Goal: Transaction & Acquisition: Purchase product/service

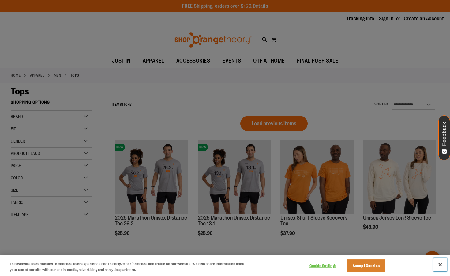
click at [440, 263] on button "Close" at bounding box center [440, 264] width 13 height 13
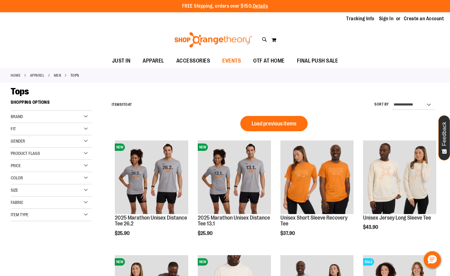
click at [228, 58] on span "EVENTS" at bounding box center [231, 61] width 19 height 14
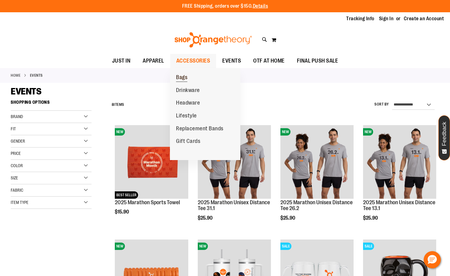
click at [181, 78] on span "Bags" at bounding box center [181, 78] width 11 height 8
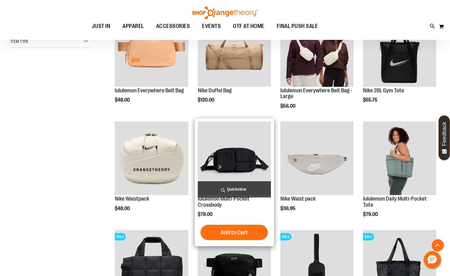
scroll to position [122, 0]
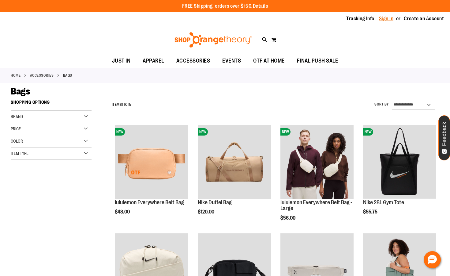
click at [390, 17] on link "Sign In" at bounding box center [386, 18] width 15 height 7
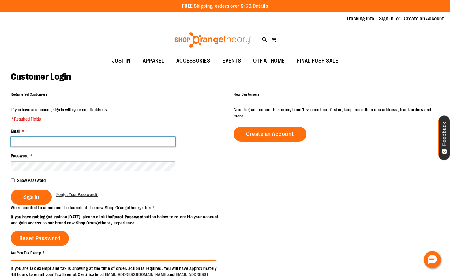
click at [39, 142] on input "Email *" at bounding box center [93, 142] width 165 height 10
type input "**********"
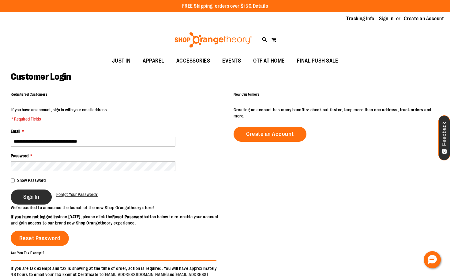
click at [37, 199] on span "Sign In" at bounding box center [31, 196] width 16 height 7
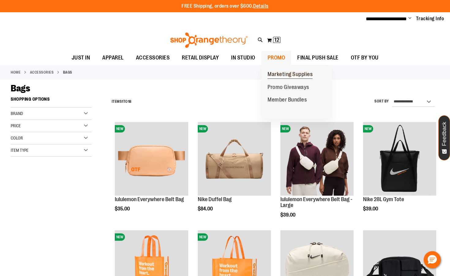
click at [276, 75] on span "Marketing Supplies" at bounding box center [290, 75] width 45 height 8
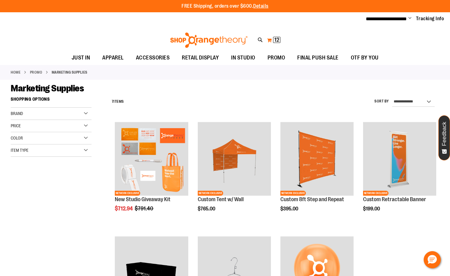
click at [275, 40] on span "12" at bounding box center [276, 40] width 5 height 6
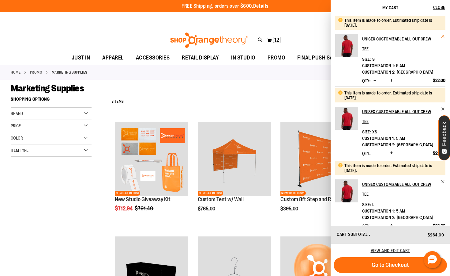
click at [442, 35] on span "Remove item" at bounding box center [443, 36] width 5 height 5
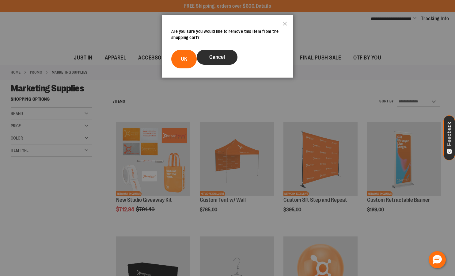
click at [209, 58] on button "Cancel" at bounding box center [217, 57] width 41 height 15
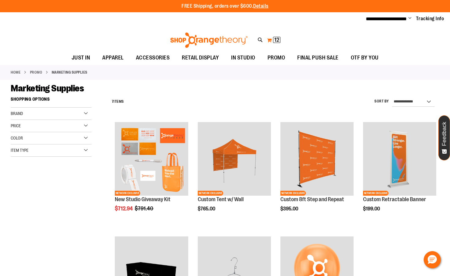
click at [269, 38] on button "My Cart 12 12 items" at bounding box center [274, 40] width 14 height 10
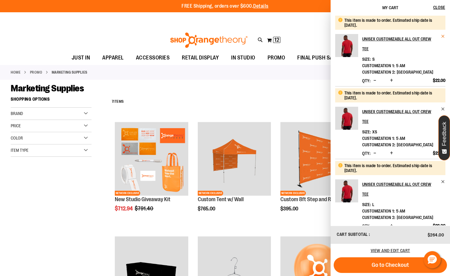
click at [441, 36] on span "Remove item" at bounding box center [443, 36] width 5 height 5
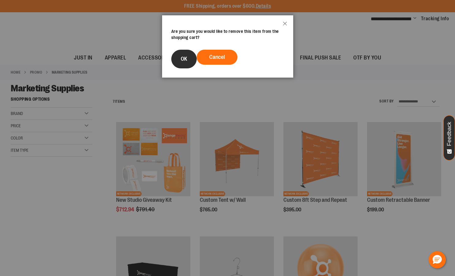
click at [179, 58] on button "OK" at bounding box center [183, 59] width 25 height 19
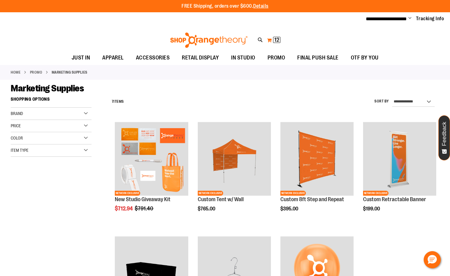
click at [274, 42] on span "12" at bounding box center [276, 40] width 5 height 6
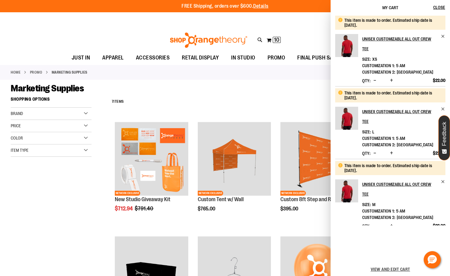
click at [290, 83] on div "Marketing Supplies" at bounding box center [225, 88] width 429 height 11
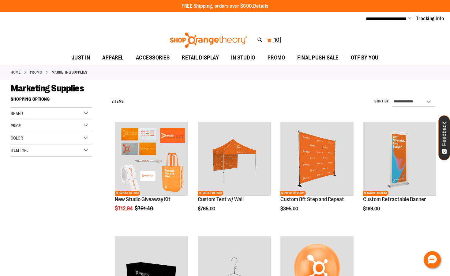
click at [267, 40] on button "My Cart 10 10 items" at bounding box center [273, 40] width 15 height 10
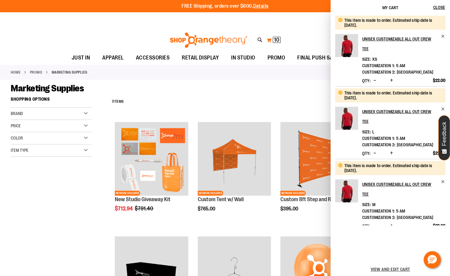
click at [267, 40] on button "My Cart 10 10 items" at bounding box center [273, 40] width 15 height 10
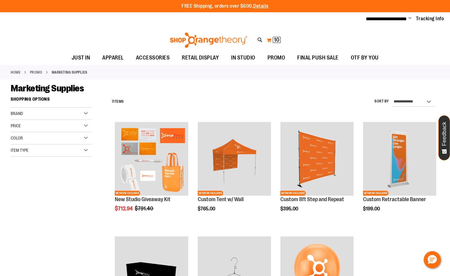
click at [271, 38] on button "My Cart 10 10 items" at bounding box center [273, 40] width 15 height 10
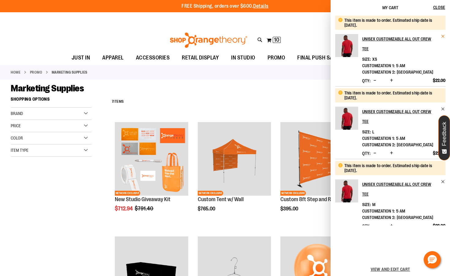
click at [442, 36] on span "Remove item" at bounding box center [443, 36] width 5 height 5
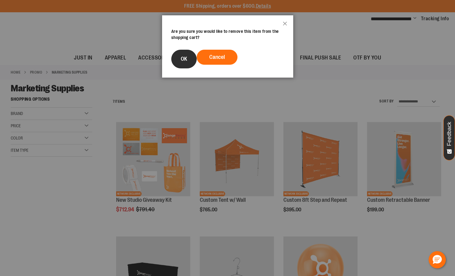
click at [188, 60] on button "OK" at bounding box center [183, 59] width 25 height 19
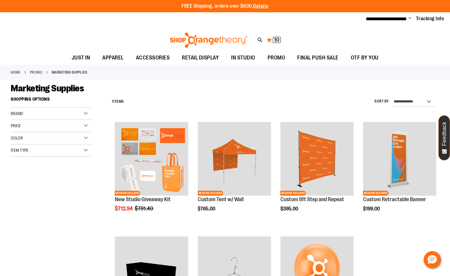
click at [277, 38] on span "10" at bounding box center [277, 40] width 6 height 6
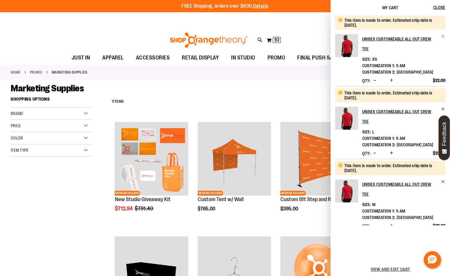
click at [442, 36] on span "Remove item" at bounding box center [443, 36] width 5 height 5
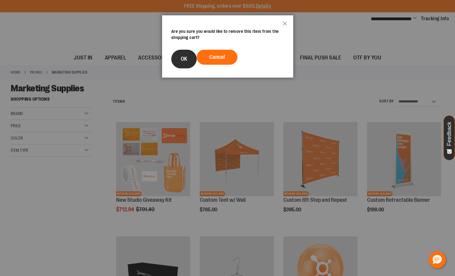
click at [182, 57] on span "OK" at bounding box center [184, 59] width 6 height 6
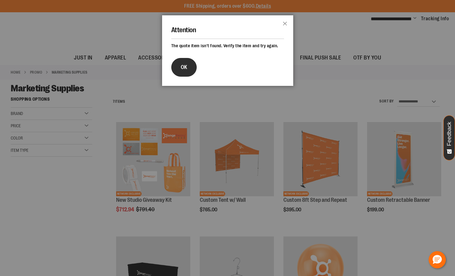
drag, startPoint x: 176, startPoint y: 67, endPoint x: 198, endPoint y: 60, distance: 22.8
click at [176, 67] on button "OK" at bounding box center [183, 67] width 25 height 19
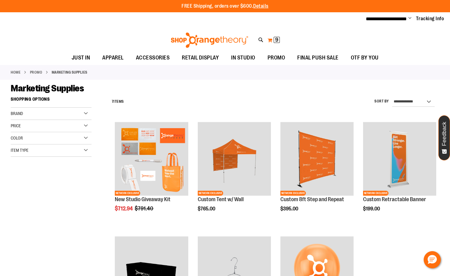
click at [276, 39] on span "9" at bounding box center [276, 40] width 3 height 6
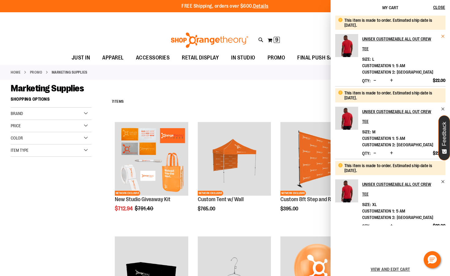
click at [442, 35] on span "Remove item" at bounding box center [443, 36] width 5 height 5
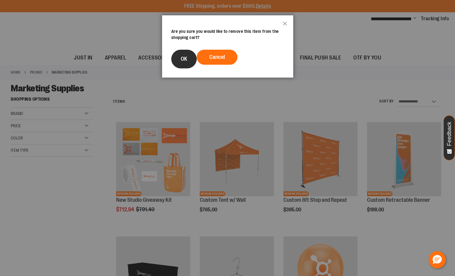
click at [186, 58] on span "OK" at bounding box center [184, 59] width 6 height 6
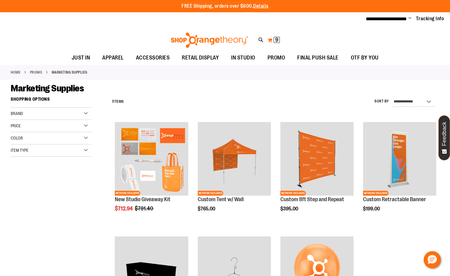
click at [275, 40] on span "9" at bounding box center [276, 40] width 3 height 6
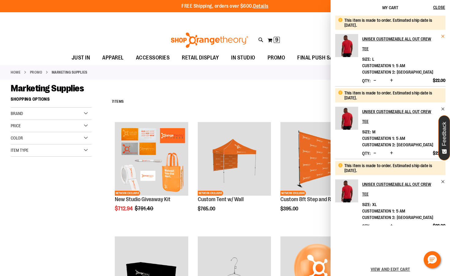
click at [443, 37] on span "Remove item" at bounding box center [443, 36] width 5 height 5
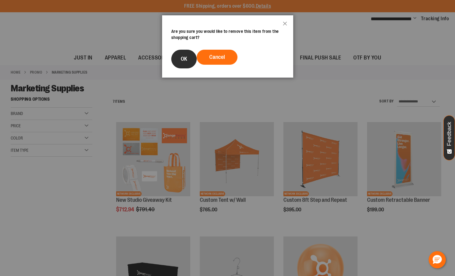
click at [192, 58] on button "OK" at bounding box center [183, 59] width 25 height 19
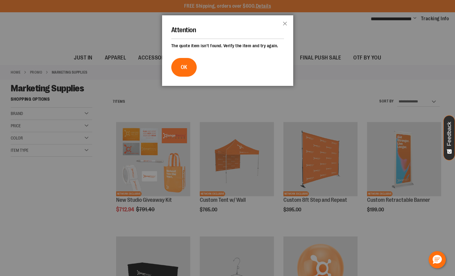
click at [183, 66] on span "OK" at bounding box center [184, 67] width 6 height 6
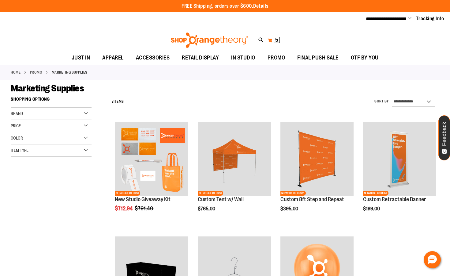
click at [271, 39] on button "My Cart 5 5 items" at bounding box center [273, 40] width 13 height 10
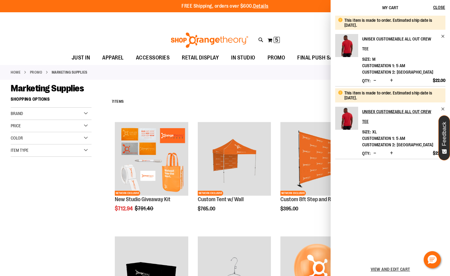
click at [440, 36] on link "Unisex Customizable All Out Crew Tee" at bounding box center [403, 44] width 83 height 20
click at [445, 36] on span "Remove item" at bounding box center [443, 36] width 5 height 5
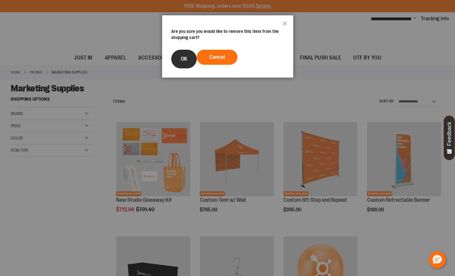
click at [180, 58] on button "OK" at bounding box center [183, 59] width 25 height 19
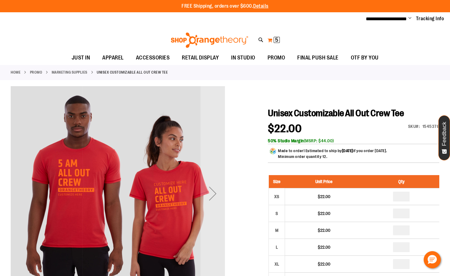
click at [274, 38] on span "5 5 items" at bounding box center [277, 40] width 6 height 6
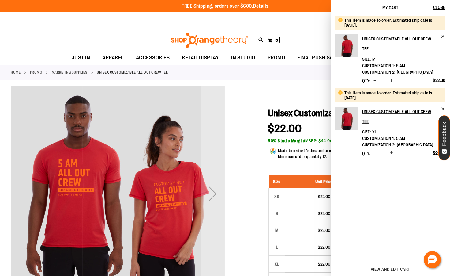
click at [441, 36] on link "Unisex Customizable All Out Crew Tee" at bounding box center [403, 44] width 83 height 20
click at [442, 37] on span "Remove item" at bounding box center [443, 36] width 5 height 5
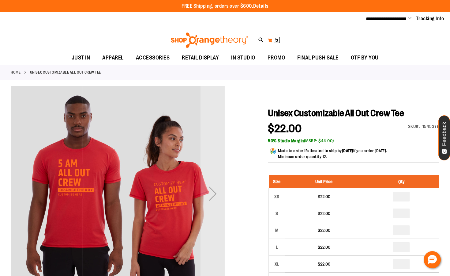
click at [269, 40] on button "My Cart 5 5 items" at bounding box center [273, 40] width 13 height 10
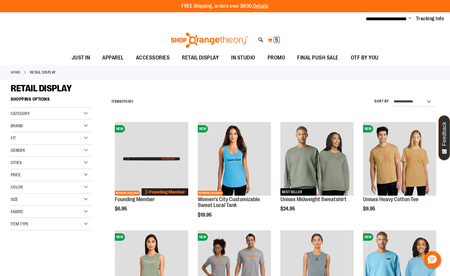
click at [279, 40] on span "5 5 items" at bounding box center [277, 40] width 6 height 6
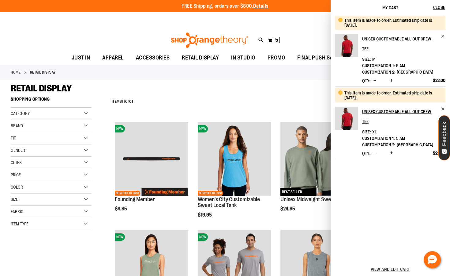
click at [440, 34] on li "This item is made to order. Estimated ship date is 10/28/25. Unisex Customizabl…" at bounding box center [390, 51] width 110 height 70
click at [443, 36] on span "Remove item" at bounding box center [443, 36] width 5 height 5
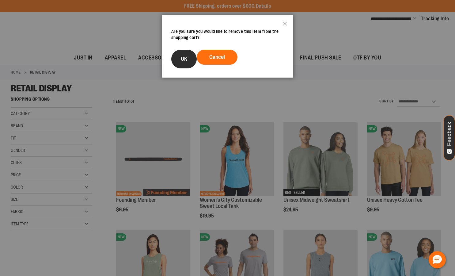
click at [188, 59] on button "OK" at bounding box center [183, 59] width 25 height 19
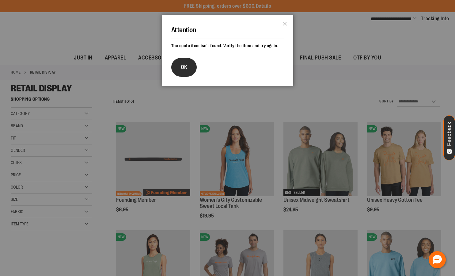
click at [194, 61] on button "OK" at bounding box center [183, 67] width 25 height 19
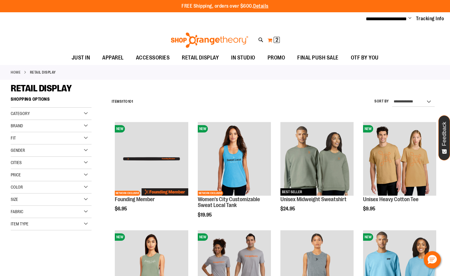
click at [276, 40] on span "2" at bounding box center [277, 40] width 3 height 6
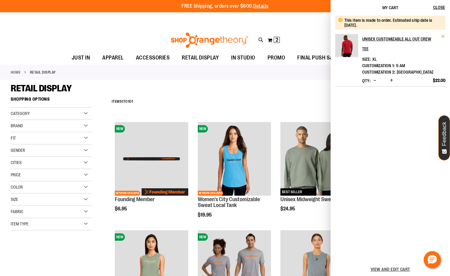
click at [444, 37] on span "Remove item" at bounding box center [443, 36] width 5 height 5
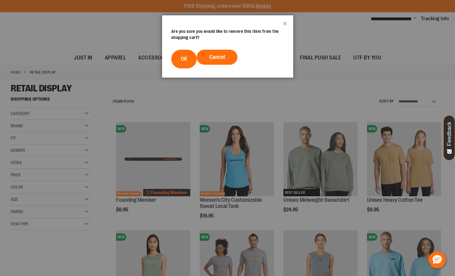
drag, startPoint x: 175, startPoint y: 61, endPoint x: 188, endPoint y: 57, distance: 13.8
click at [176, 62] on button "OK" at bounding box center [183, 59] width 25 height 19
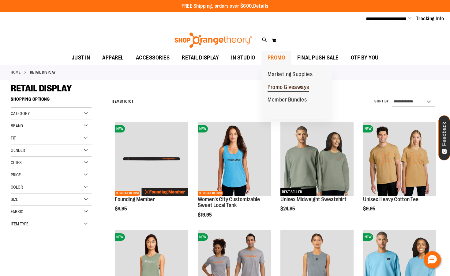
click at [282, 88] on span "Promo Giveaways" at bounding box center [289, 88] width 42 height 8
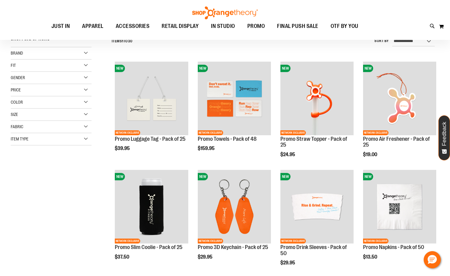
scroll to position [61, 0]
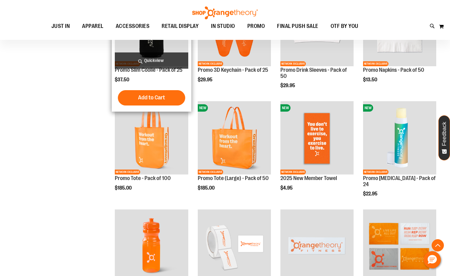
scroll to position [245, 0]
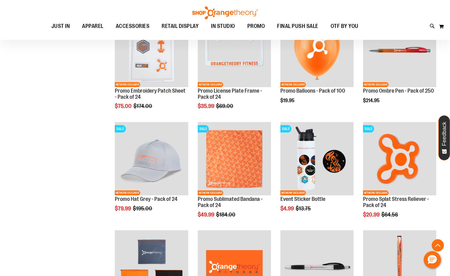
scroll to position [551, 0]
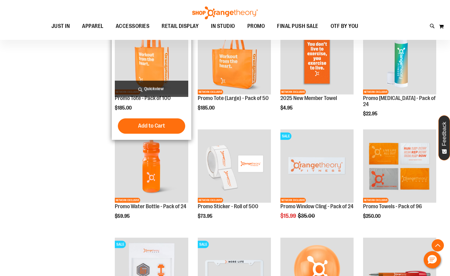
scroll to position [306, 0]
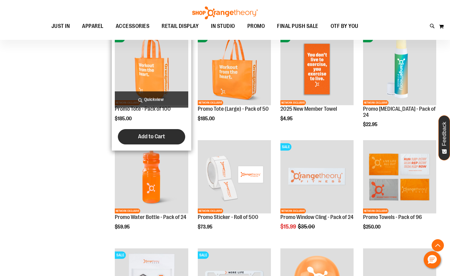
click at [143, 137] on span "Add to Cart" at bounding box center [151, 136] width 27 height 7
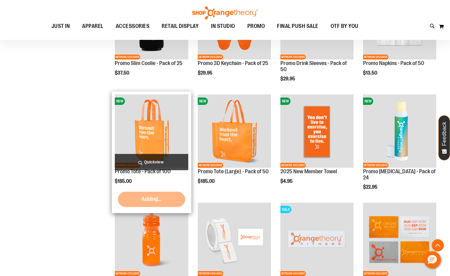
scroll to position [245, 0]
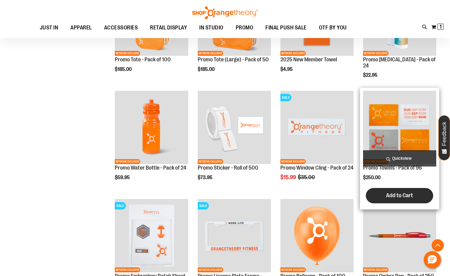
scroll to position [367, 0]
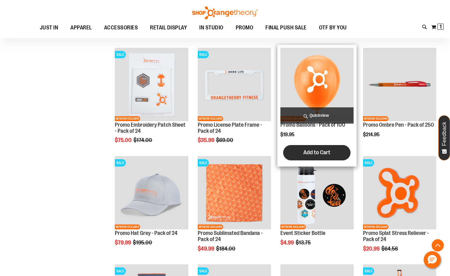
scroll to position [551, 0]
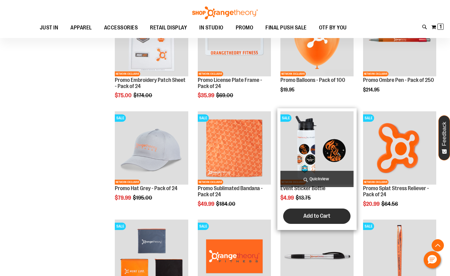
click at [307, 216] on span "Add to Cart" at bounding box center [316, 215] width 27 height 7
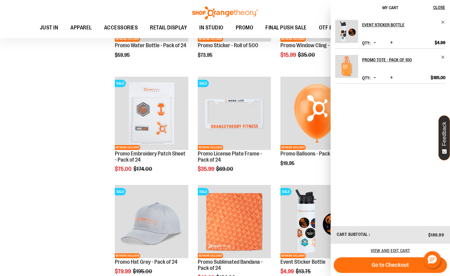
scroll to position [459, 0]
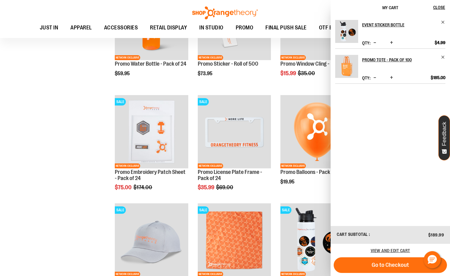
scroll to position [490, 0]
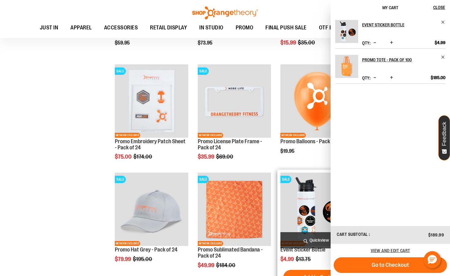
click at [303, 220] on img "product" at bounding box center [316, 208] width 73 height 73
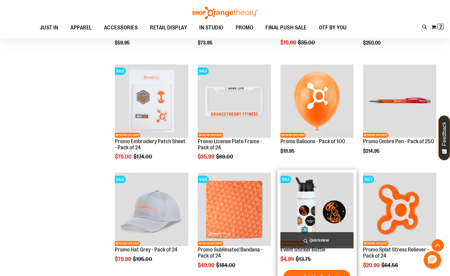
click at [309, 200] on img "product" at bounding box center [316, 208] width 73 height 73
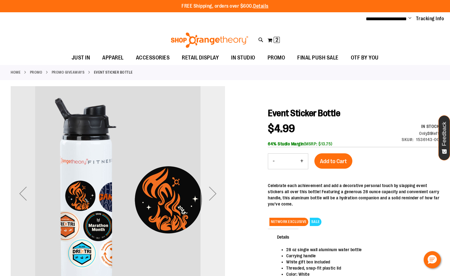
click at [214, 193] on div "Next" at bounding box center [213, 193] width 24 height 24
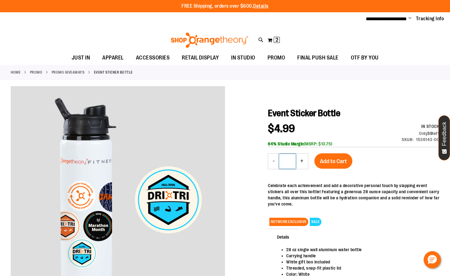
drag, startPoint x: 289, startPoint y: 160, endPoint x: 284, endPoint y: 160, distance: 5.2
click at [284, 160] on input "*" at bounding box center [287, 161] width 17 height 15
click at [276, 41] on span "2" at bounding box center [277, 40] width 3 height 6
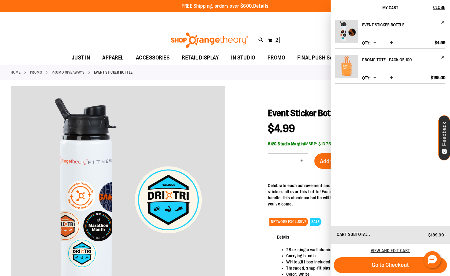
click at [391, 42] on span "Increase product quantity" at bounding box center [391, 43] width 3 height 6
click at [442, 23] on span "Remove item" at bounding box center [443, 22] width 5 height 5
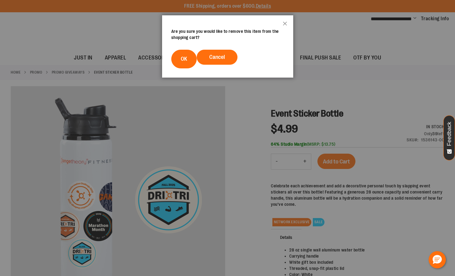
drag, startPoint x: 188, startPoint y: 61, endPoint x: 191, endPoint y: 75, distance: 13.8
click at [188, 61] on button "OK" at bounding box center [183, 59] width 25 height 19
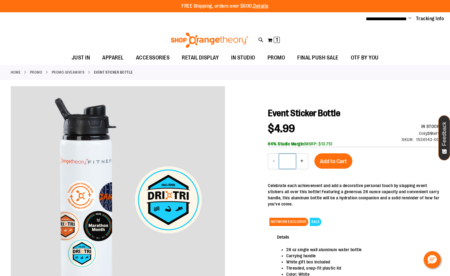
type input "*"
type input "**"
click at [336, 160] on span "Add to Cart" at bounding box center [333, 161] width 27 height 7
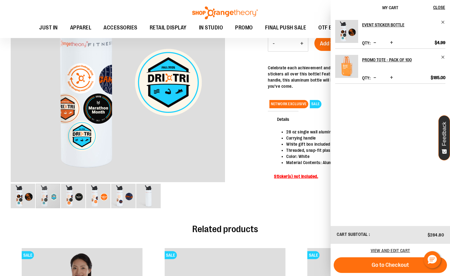
scroll to position [122, 0]
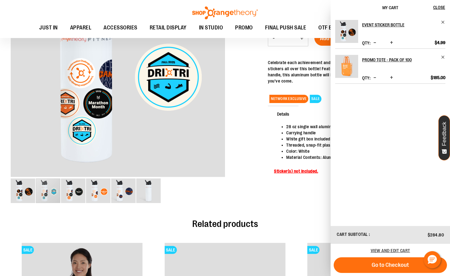
click at [387, 6] on span "My Cart" at bounding box center [390, 7] width 16 height 5
click at [255, 72] on div at bounding box center [225, 87] width 429 height 248
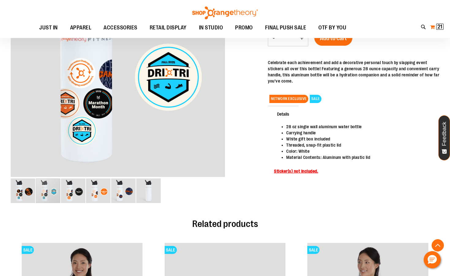
click at [434, 28] on button "My Cart 21 21 items" at bounding box center [437, 27] width 14 height 10
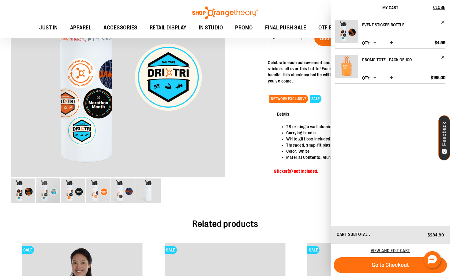
click at [251, 206] on div at bounding box center [225, 87] width 429 height 248
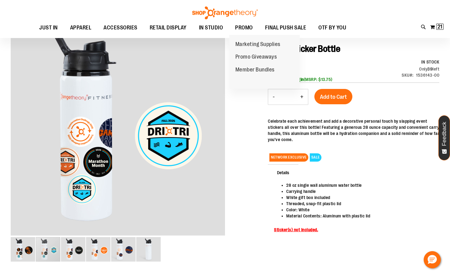
scroll to position [61, 0]
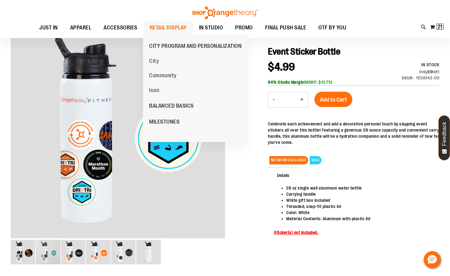
click at [173, 30] on span "RETAIL DISPLAY" at bounding box center [168, 28] width 37 height 14
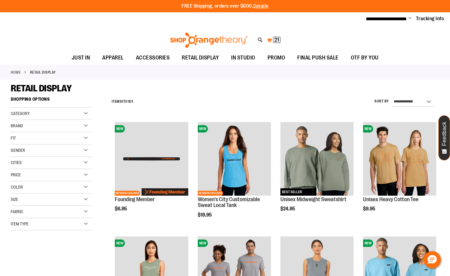
click at [269, 40] on button "My Cart 21 21 items" at bounding box center [274, 40] width 14 height 10
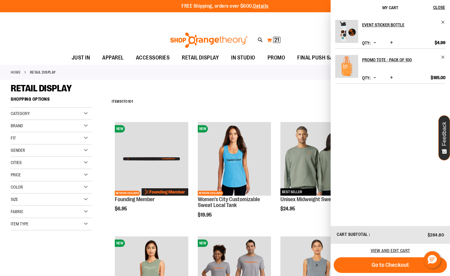
click at [269, 40] on button "My Cart 21 21 items" at bounding box center [274, 40] width 14 height 10
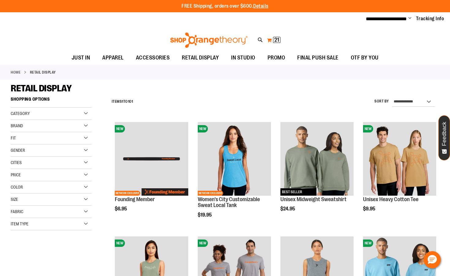
click at [269, 40] on button "My Cart 21 21 items" at bounding box center [274, 40] width 14 height 10
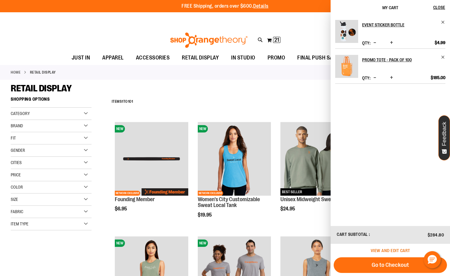
click at [405, 251] on span "View and edit cart" at bounding box center [391, 250] width 40 height 5
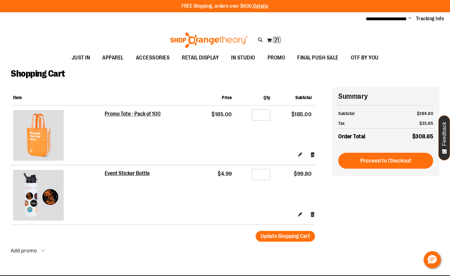
click at [6, 8] on div "FREE Shipping, orders over $600. Details To order the Spring Dri Tri event bund…" at bounding box center [225, 6] width 450 height 12
click at [336, 236] on div "**********" at bounding box center [225, 173] width 429 height 173
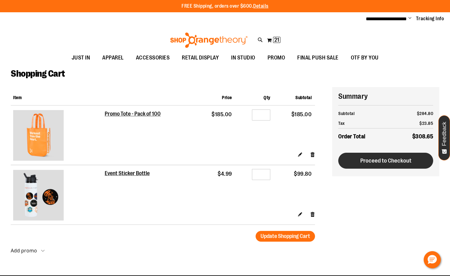
click at [378, 158] on span "Proceed to Checkout" at bounding box center [385, 160] width 51 height 7
